Goal: Entertainment & Leisure: Browse casually

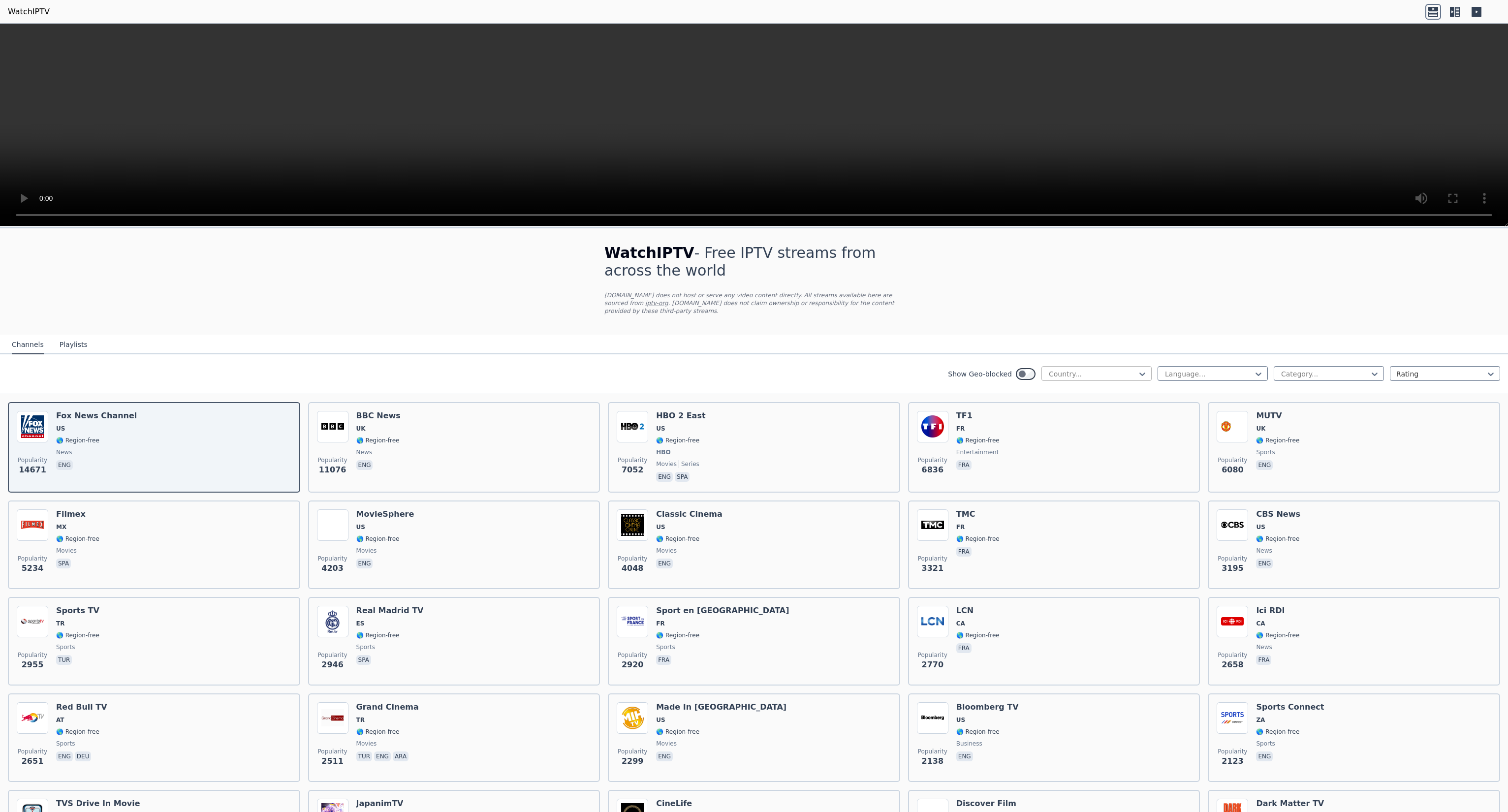
click at [1116, 371] on div "Country..." at bounding box center [1096, 373] width 110 height 15
click at [1089, 502] on div "[GEOGRAPHIC_DATA]" at bounding box center [1096, 510] width 110 height 18
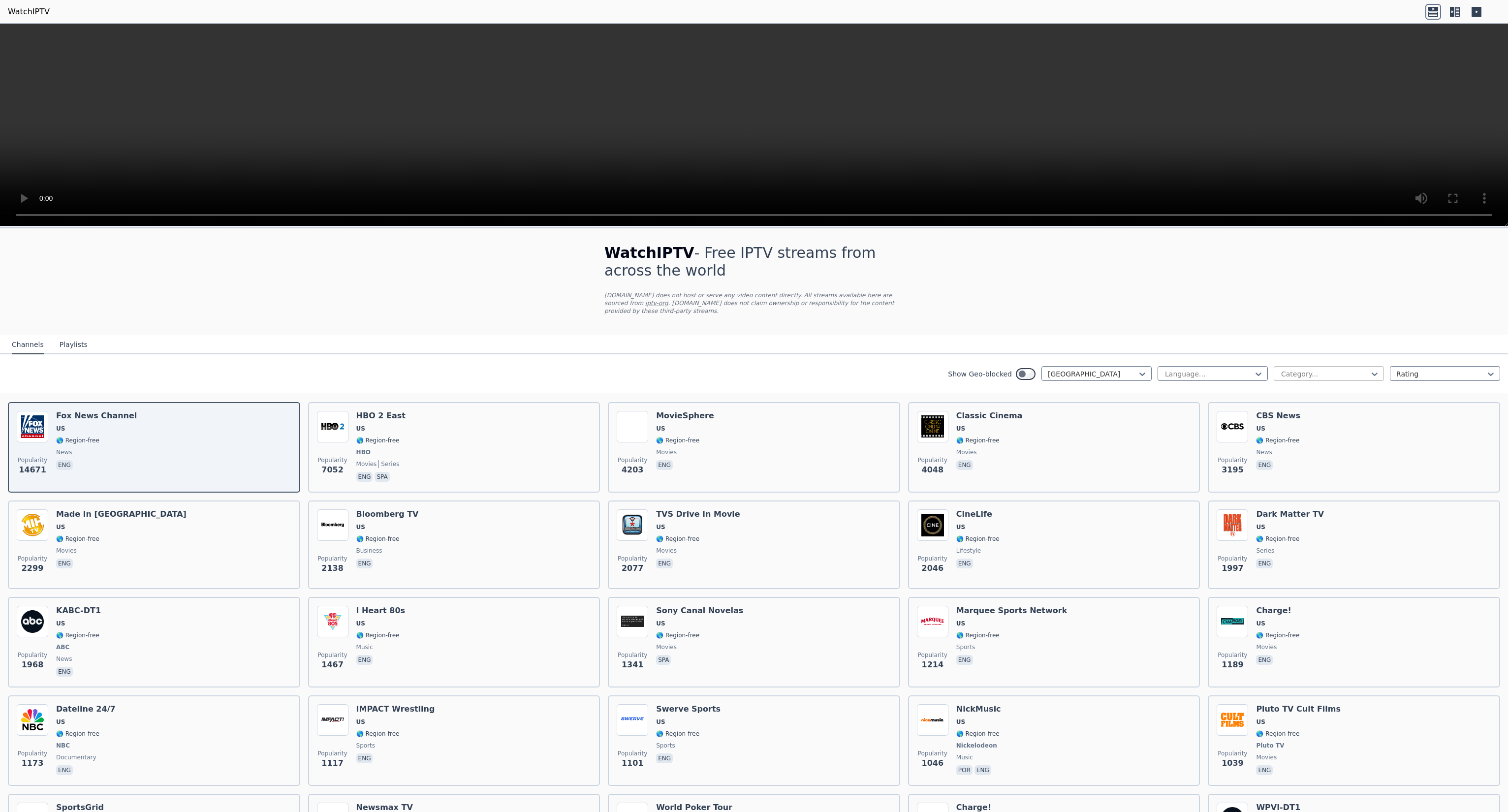
click at [1312, 369] on div at bounding box center [1325, 373] width 90 height 10
click at [1325, 475] on div "Entertainment" at bounding box center [1329, 484] width 110 height 18
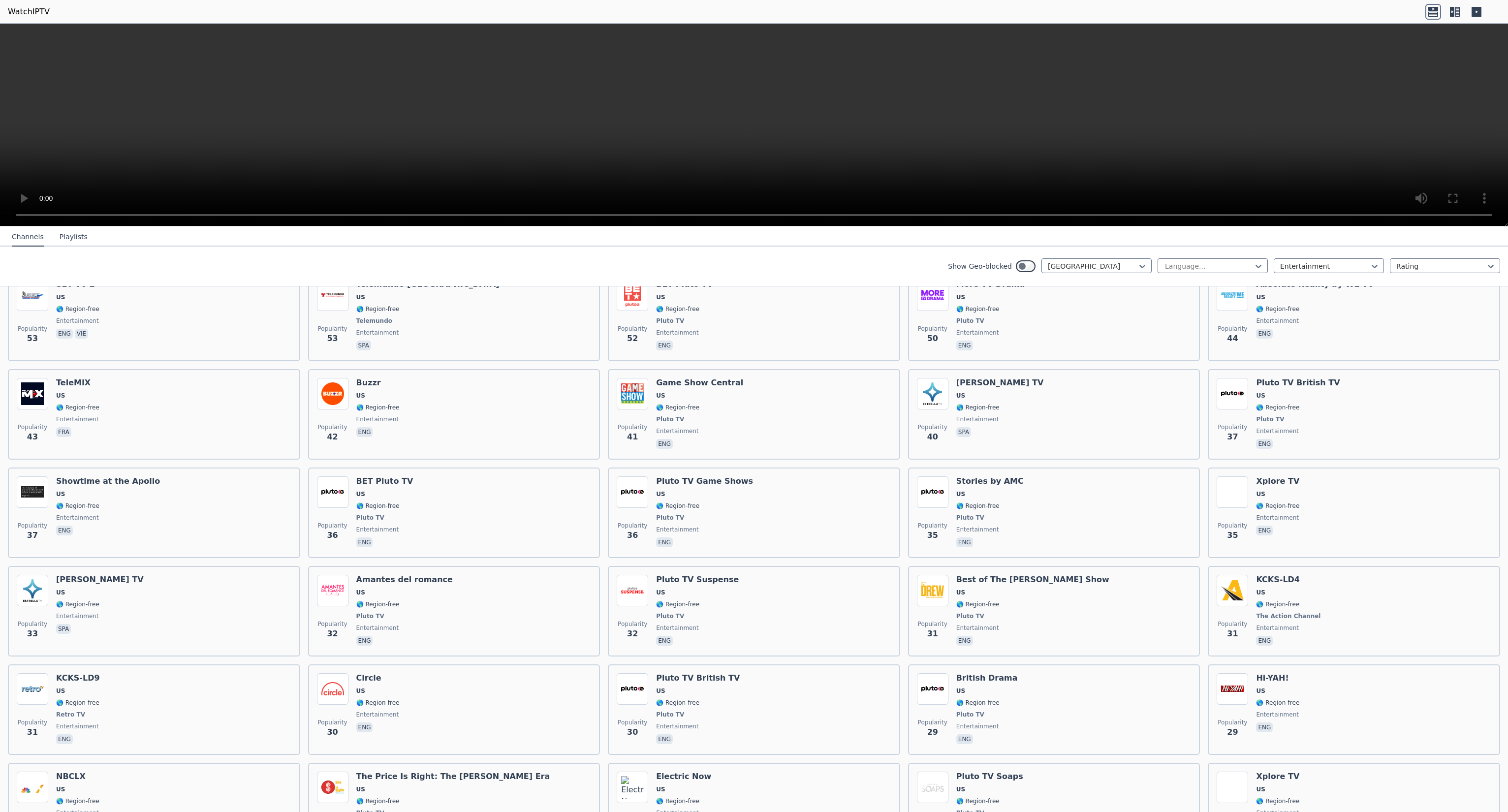
scroll to position [689, 0]
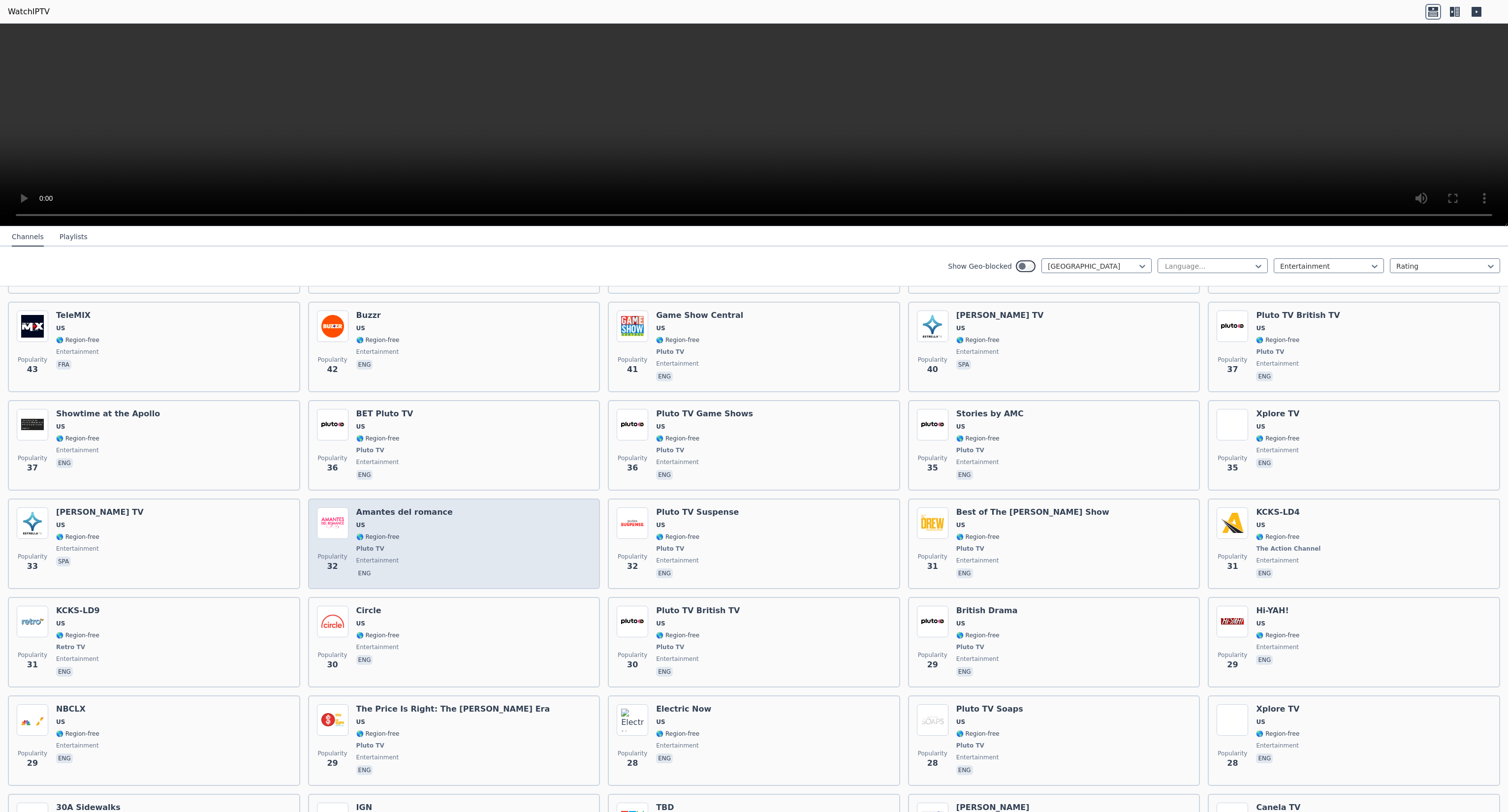
click at [410, 521] on span "US" at bounding box center [405, 525] width 97 height 8
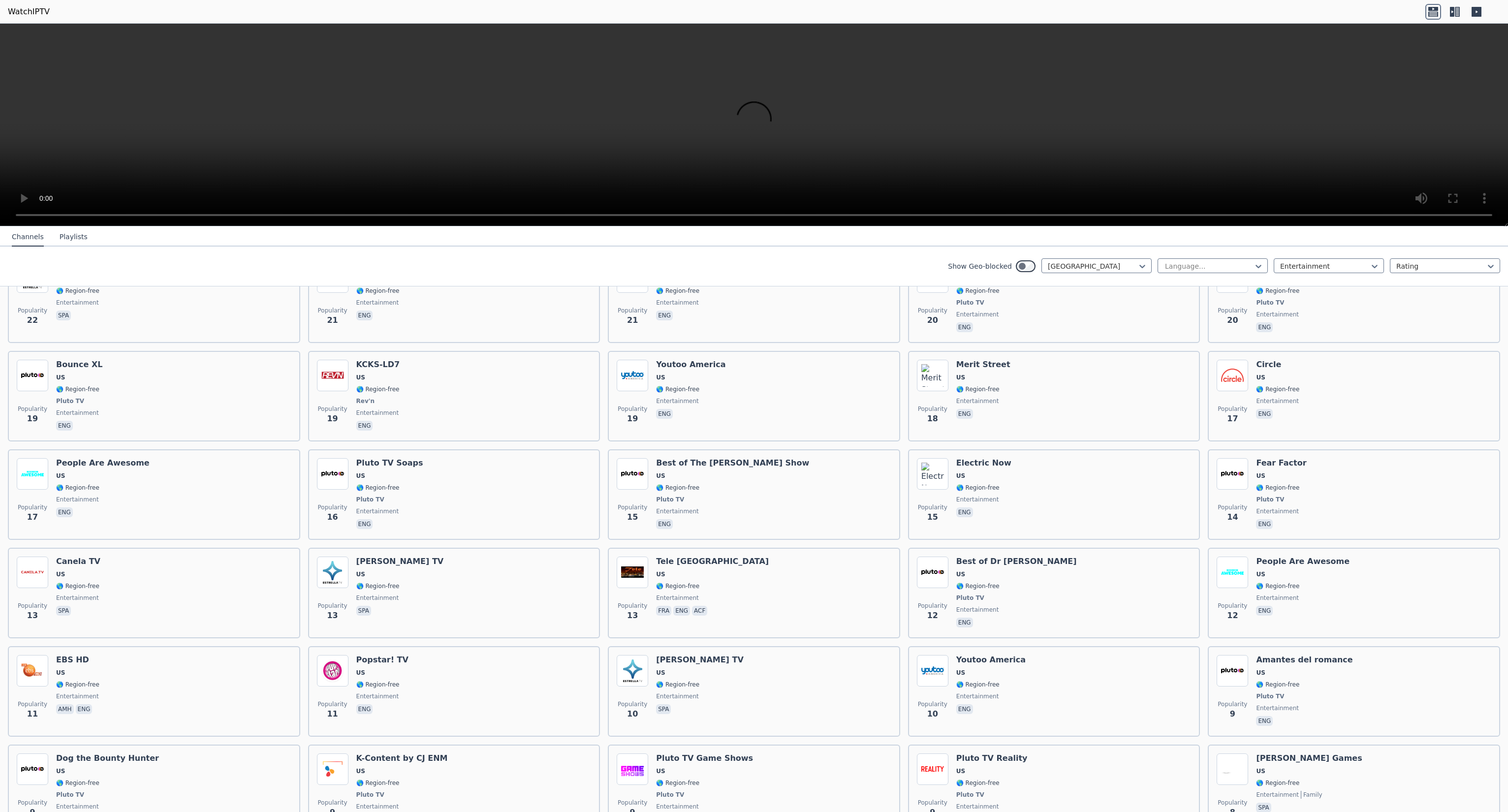
scroll to position [1230, 0]
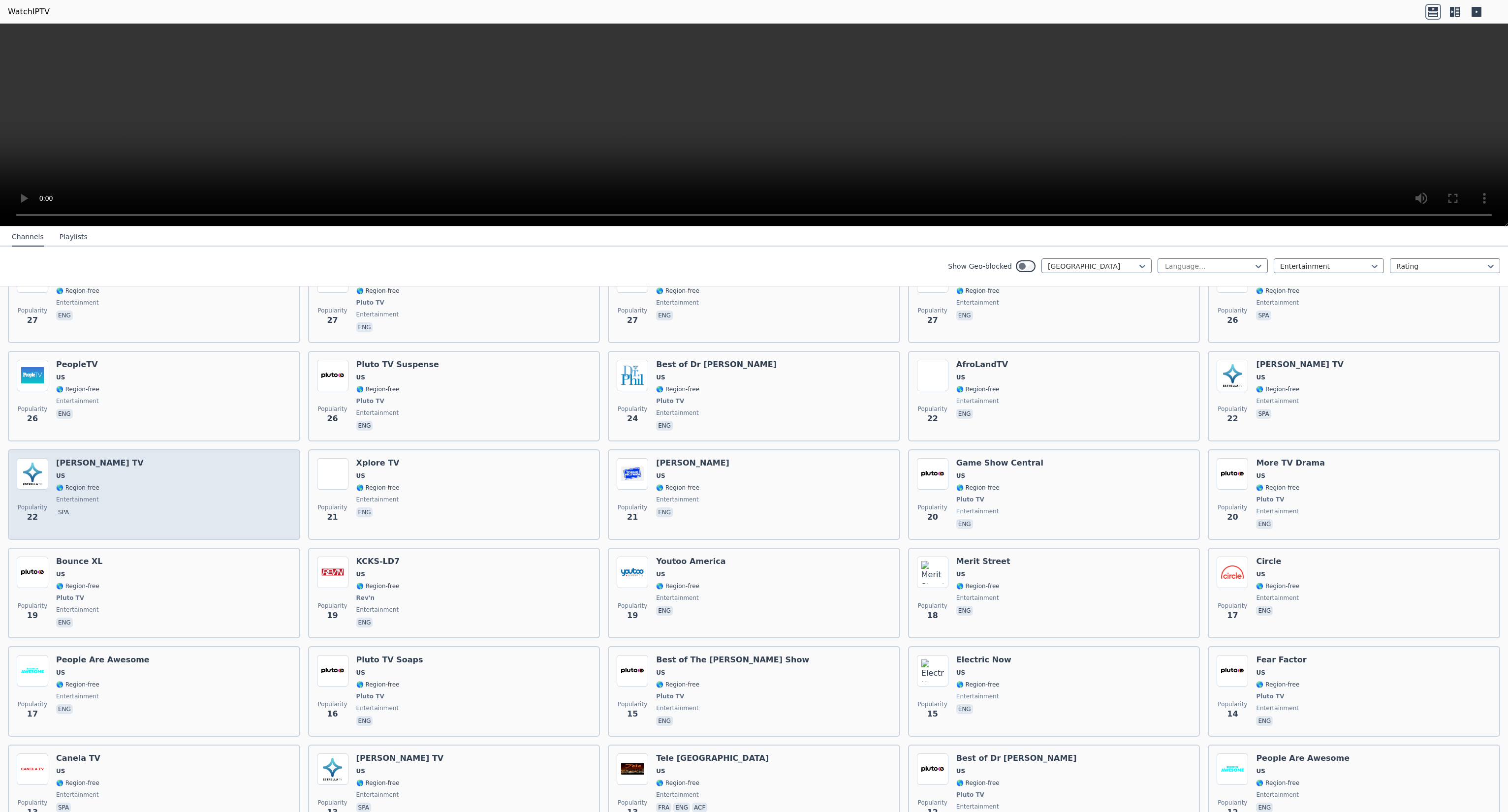
click at [68, 449] on div "Popularity 22 [PERSON_NAME] TV US 🌎 Region-free entertainment spa" at bounding box center [154, 495] width 292 height 91
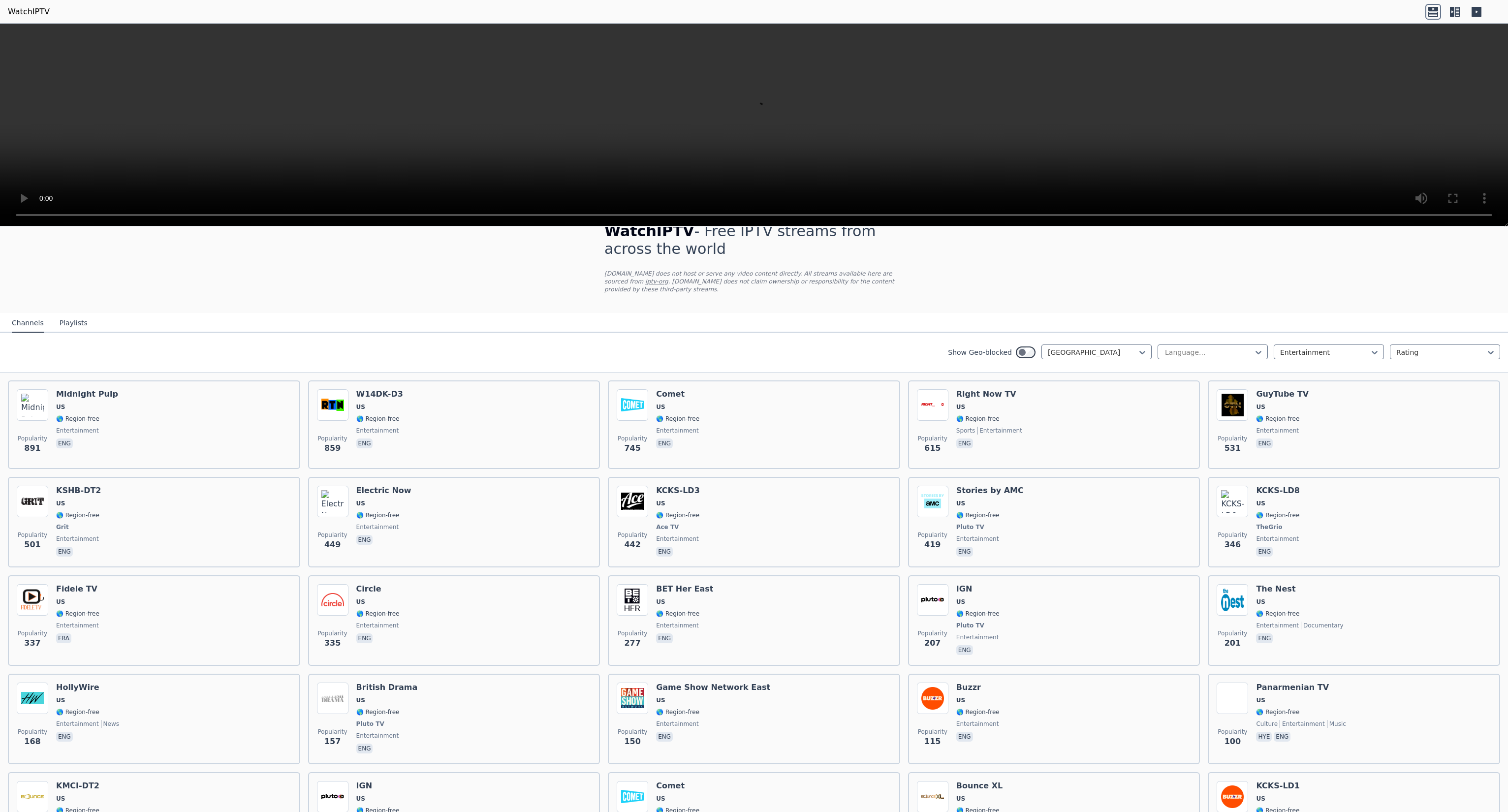
scroll to position [0, 0]
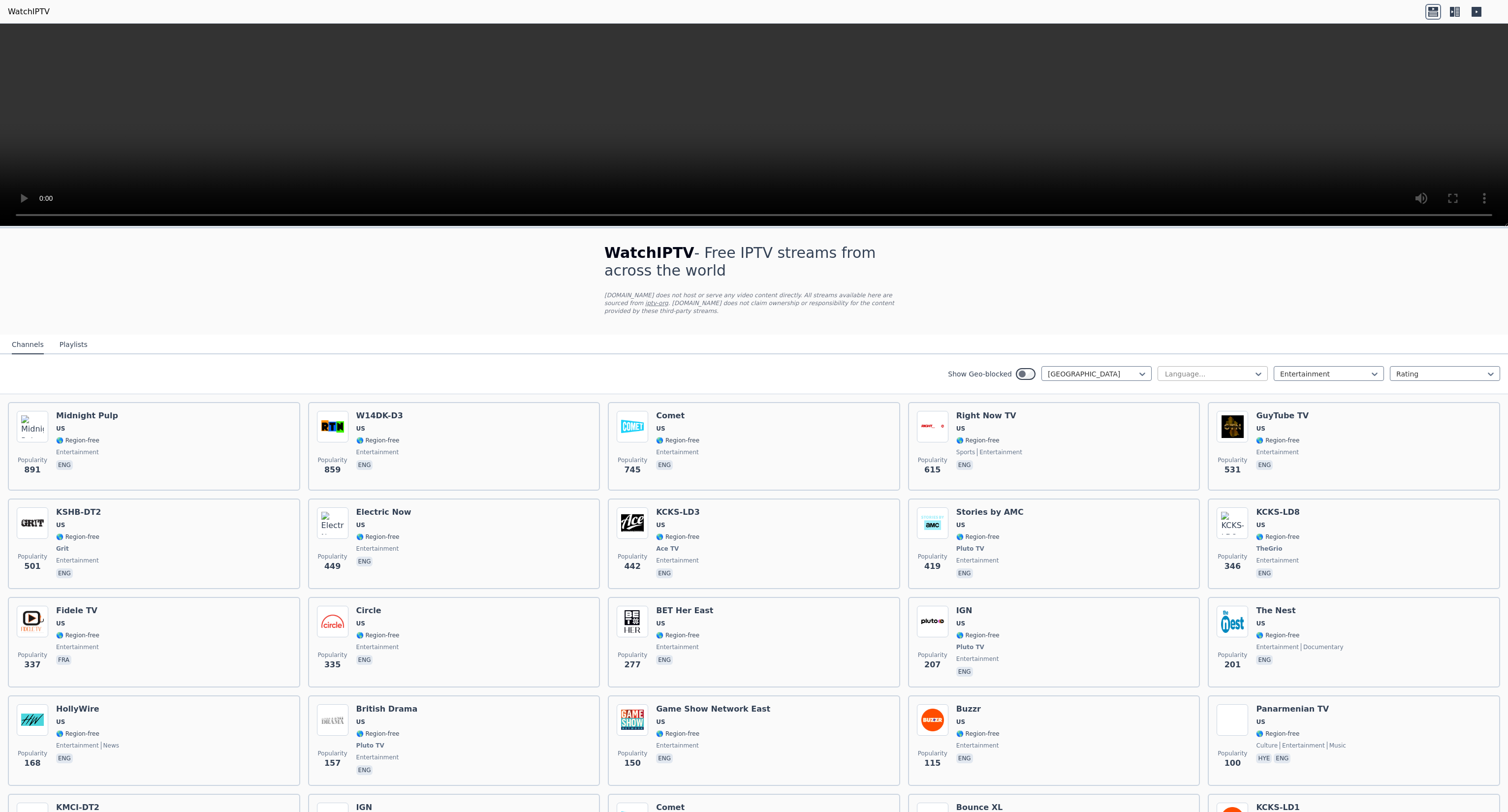
click at [1219, 369] on div at bounding box center [1208, 373] width 90 height 10
click at [1193, 425] on div "English" at bounding box center [1212, 431] width 110 height 18
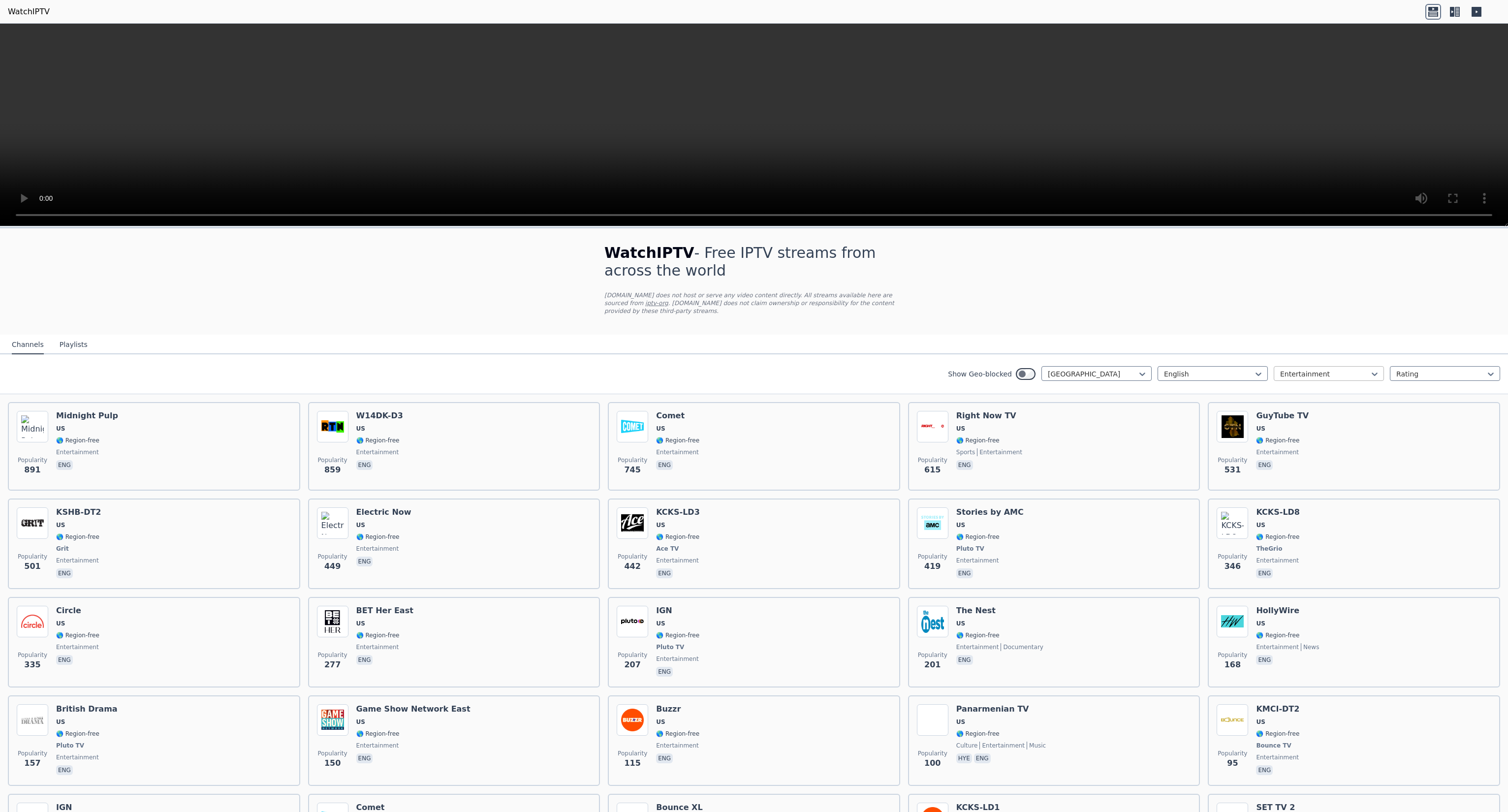
click at [1287, 369] on div at bounding box center [1325, 373] width 90 height 10
click at [1293, 387] on div "All categories" at bounding box center [1329, 396] width 110 height 18
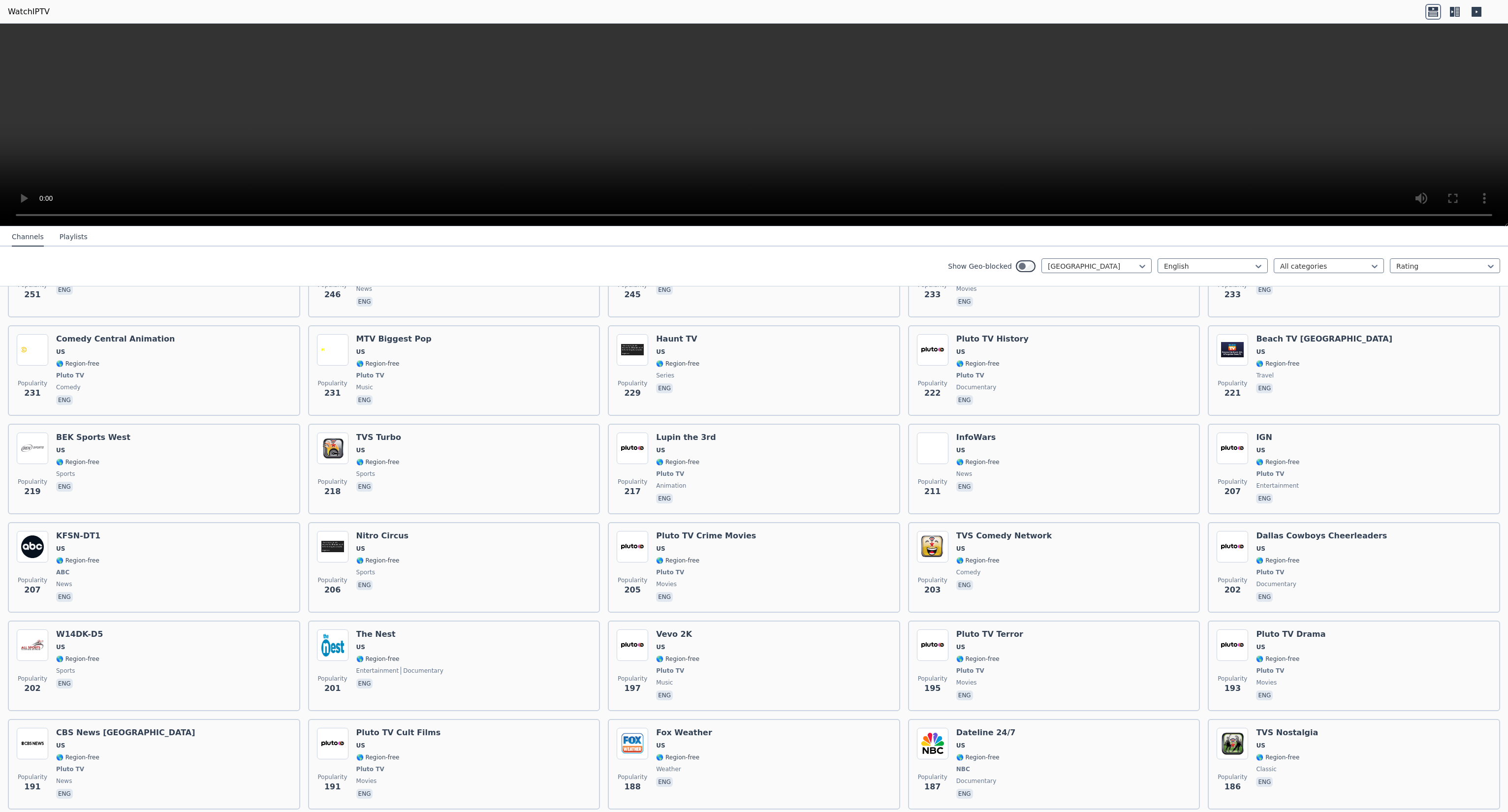
scroll to position [1969, 0]
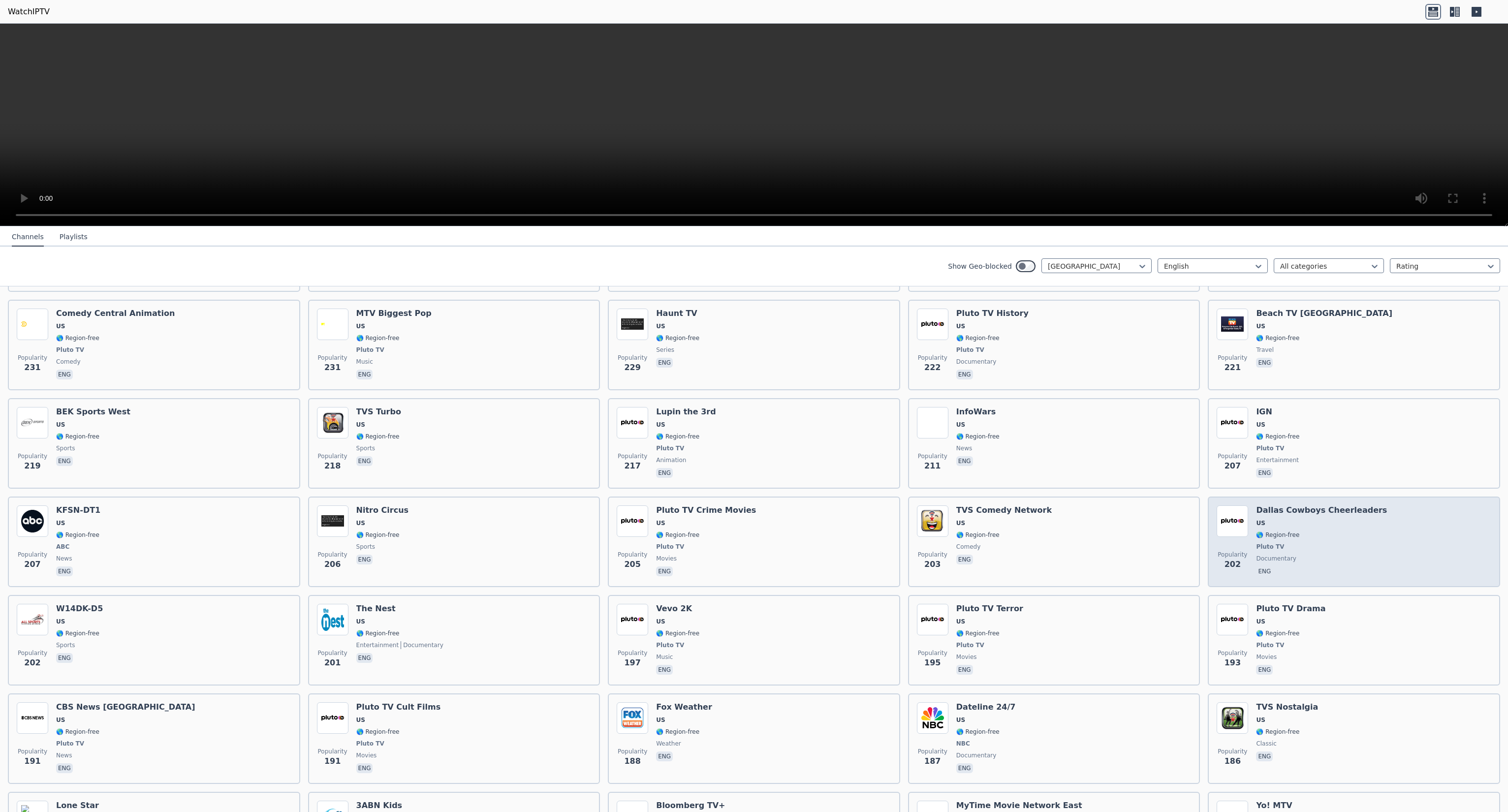
click at [1229, 545] on span "Popularity 202" at bounding box center [1232, 560] width 32 height 32
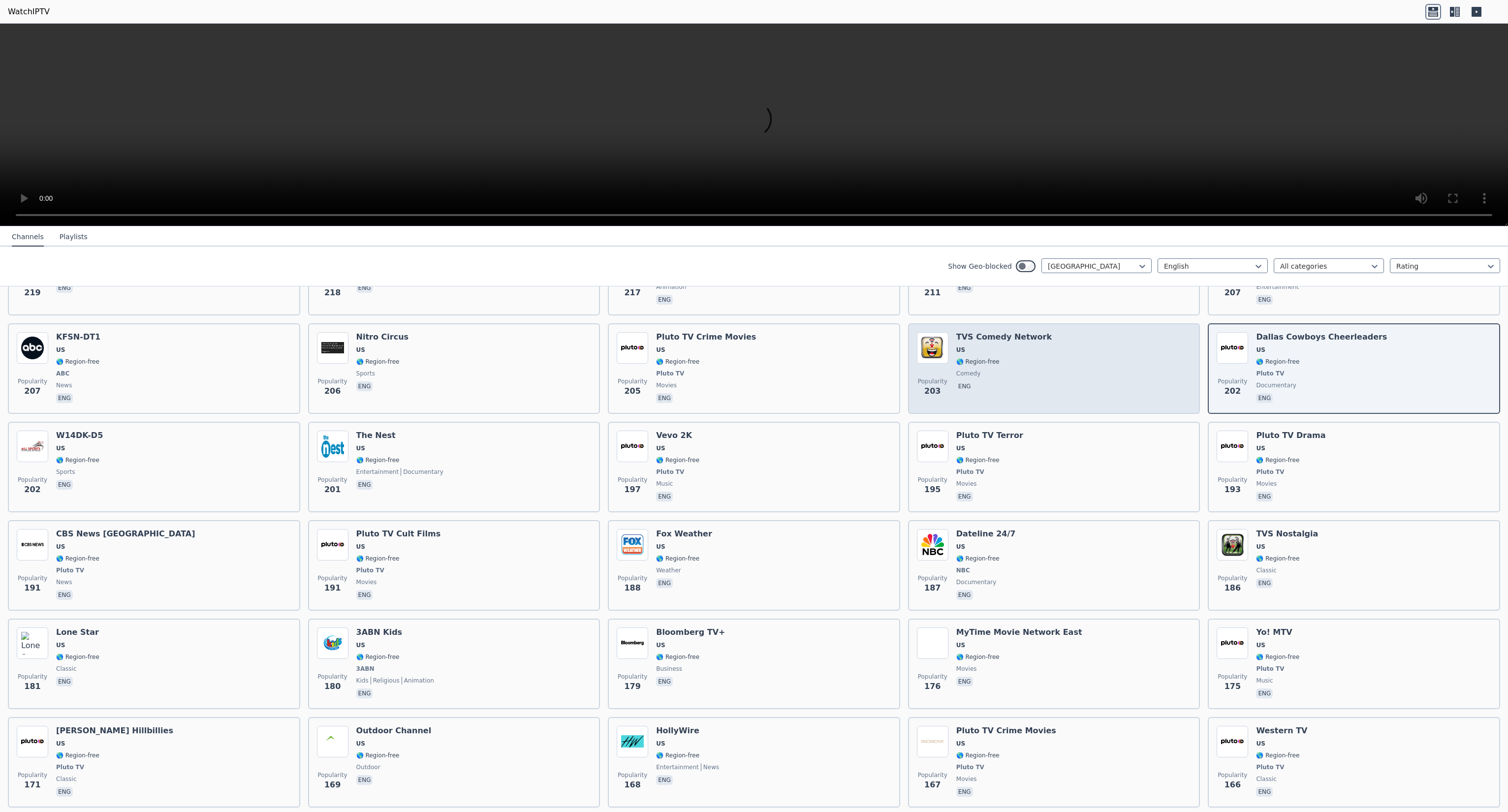
scroll to position [2165, 0]
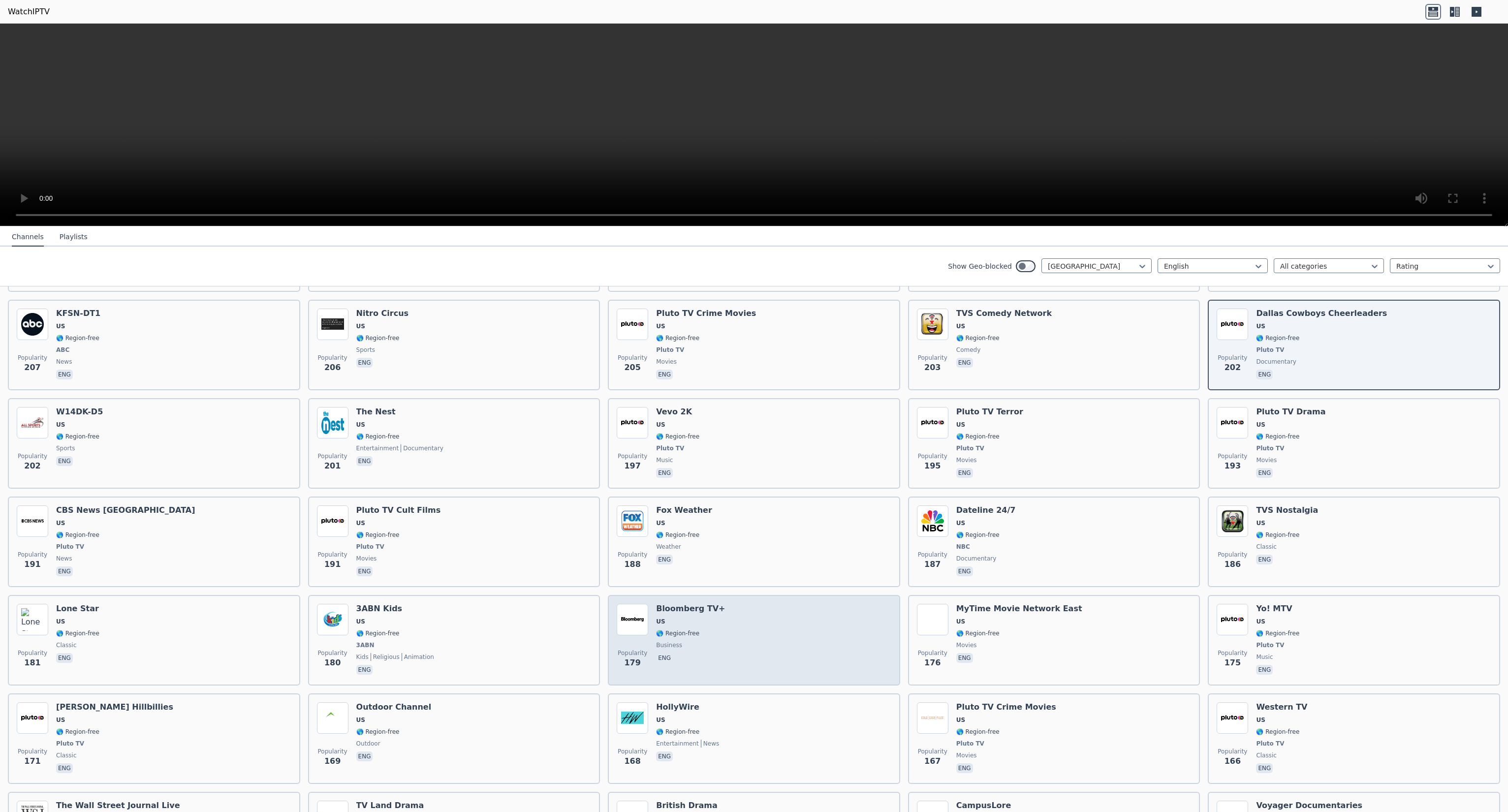
click at [690, 604] on h6 "Bloomberg TV+" at bounding box center [691, 609] width 69 height 10
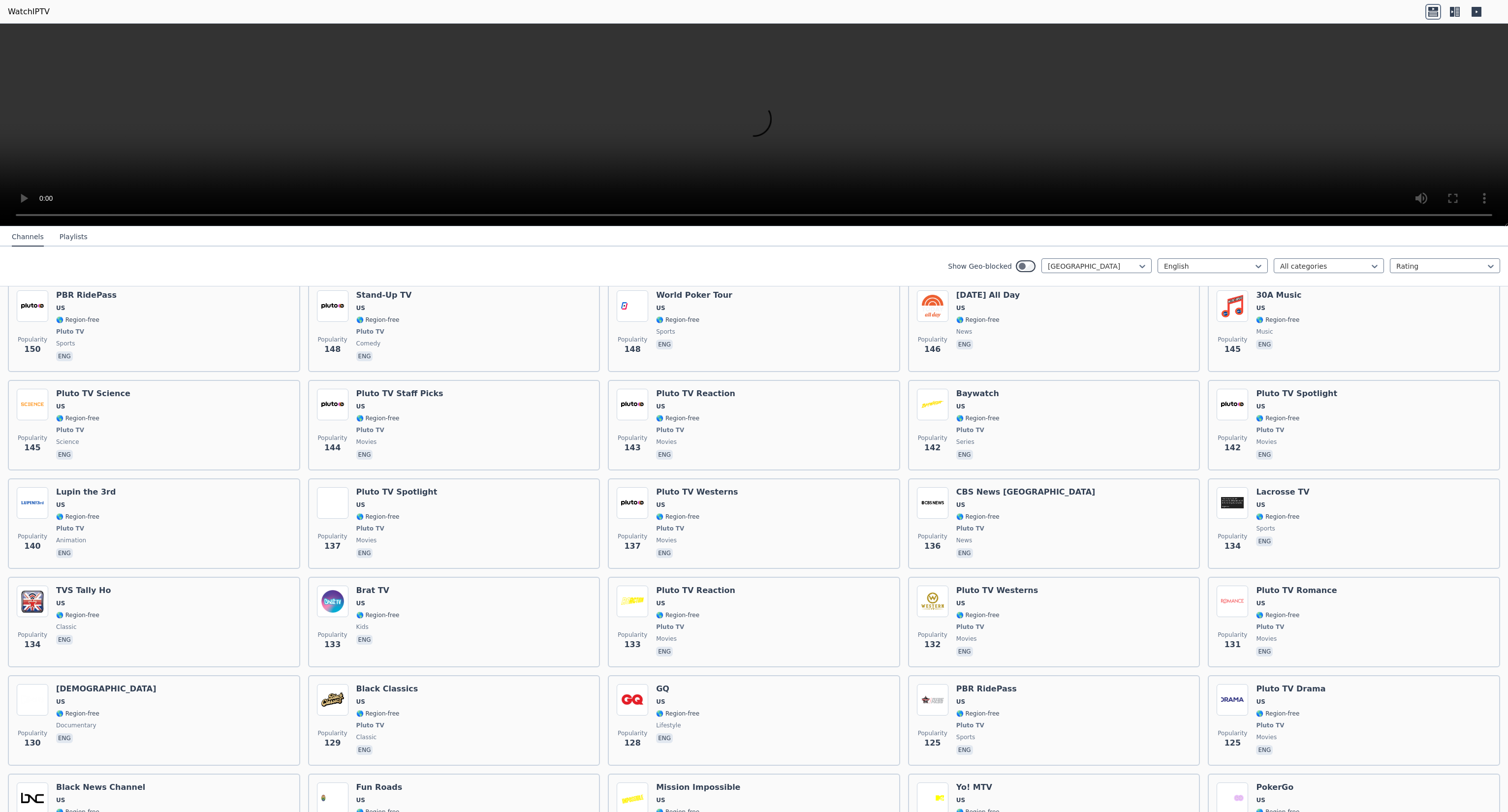
scroll to position [2903, 0]
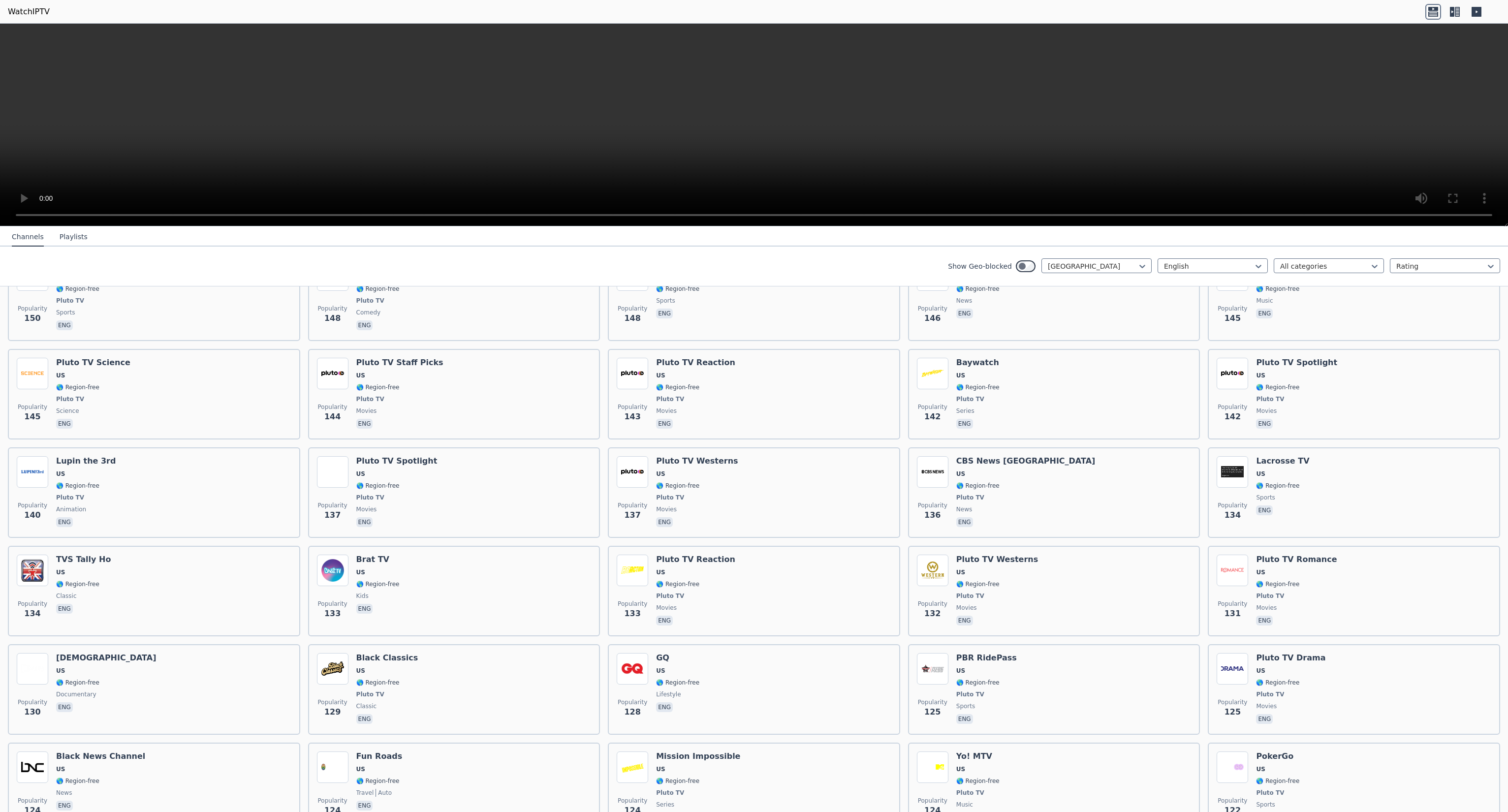
click at [690, 593] on div "Pluto TV Reaction US 🌎 Region-free Pluto TV movies eng" at bounding box center [696, 590] width 79 height 73
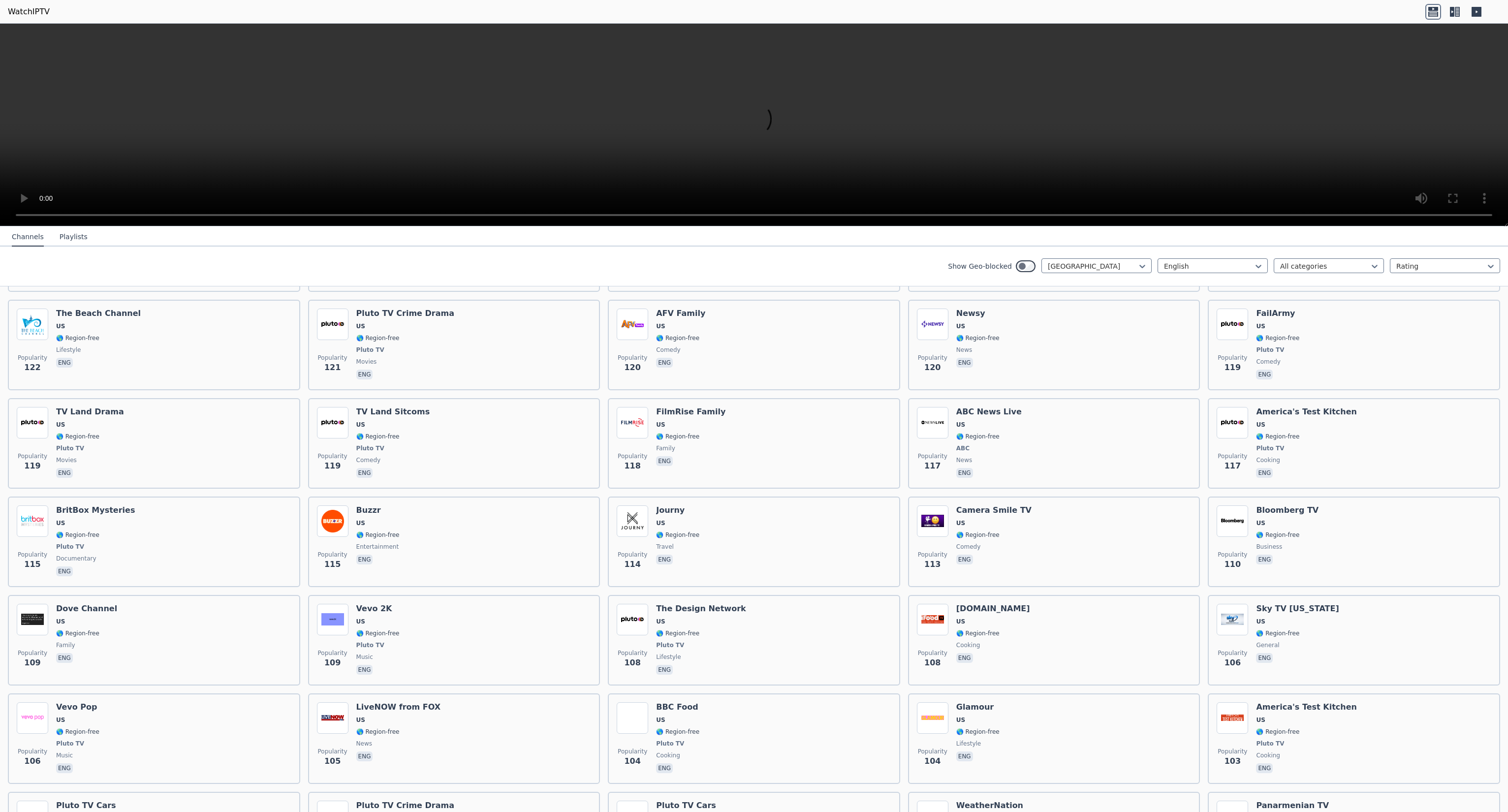
scroll to position [3887, 0]
